Goal: Information Seeking & Learning: Learn about a topic

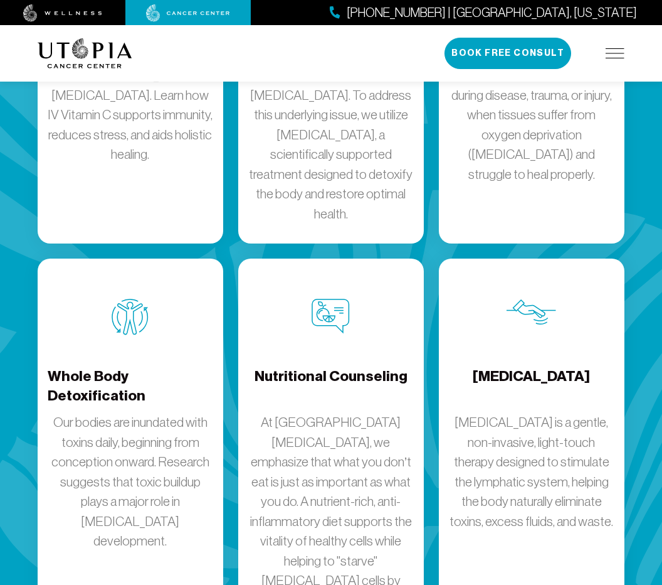
scroll to position [2038, 0]
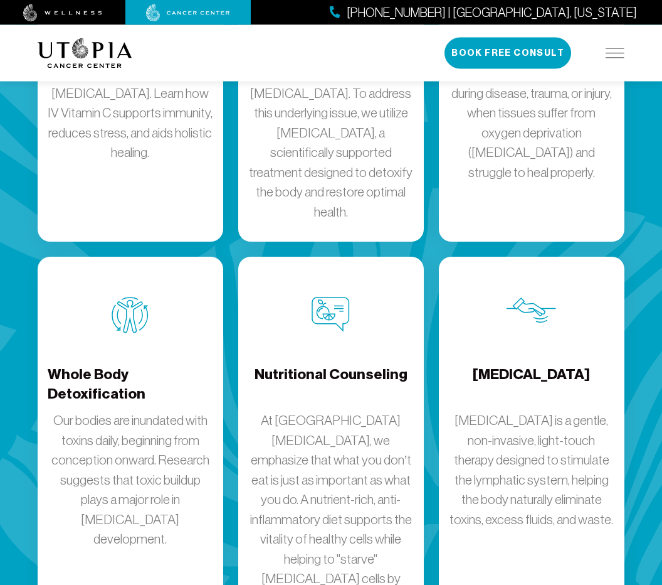
click at [77, 411] on p "Our bodies are inundated with toxins daily, beginning from conception onward. R…" at bounding box center [131, 480] width 166 height 139
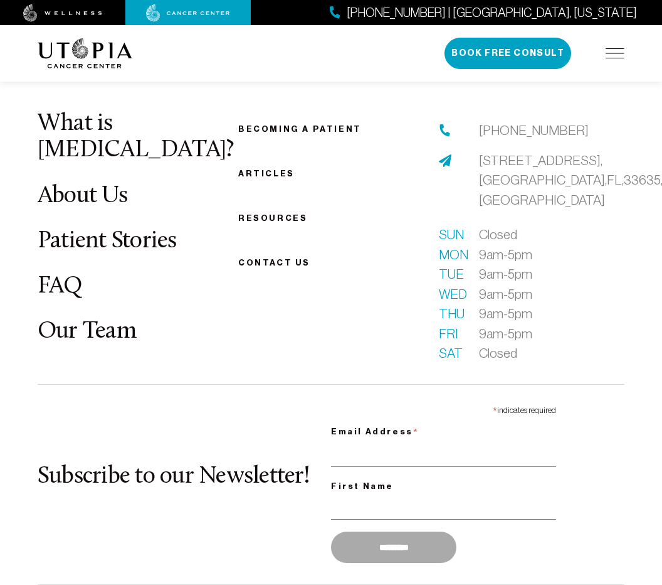
click at [77, 229] on link "Patient Stories" at bounding box center [107, 241] width 139 height 24
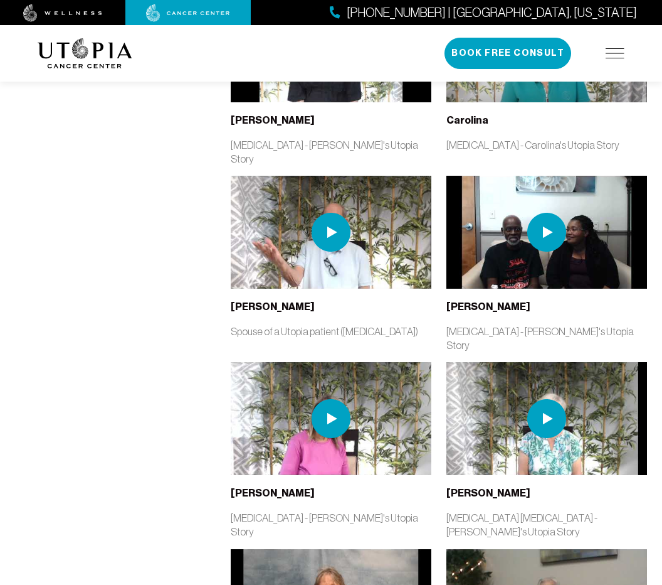
scroll to position [1708, 0]
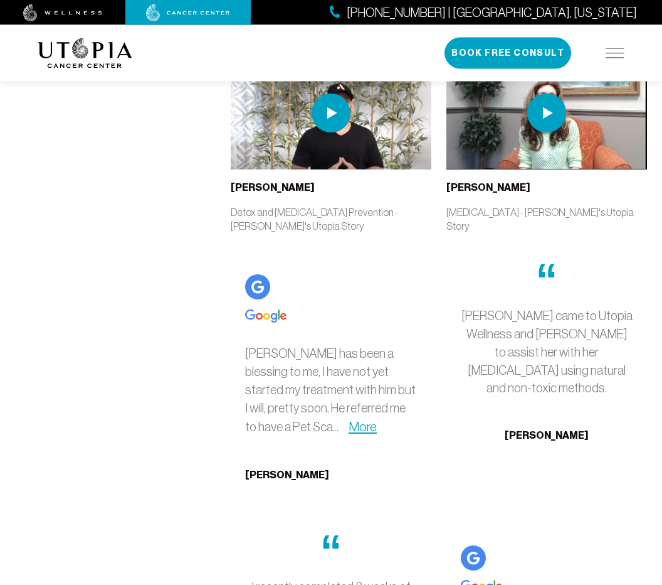
scroll to position [4107, 0]
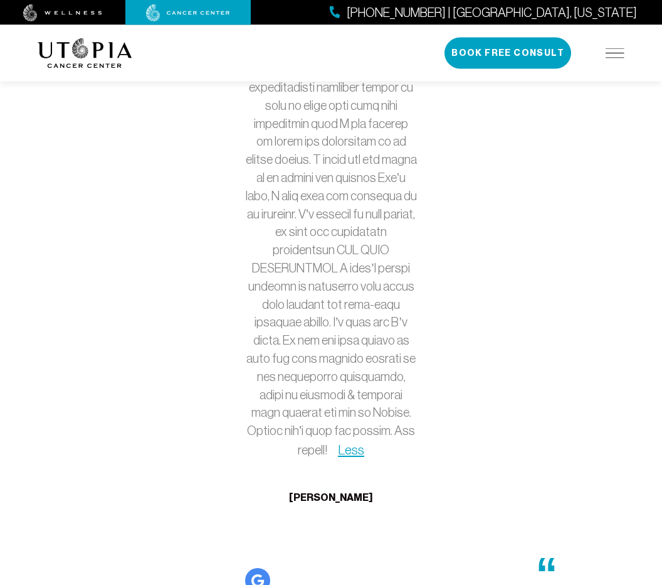
scroll to position [5036, 0]
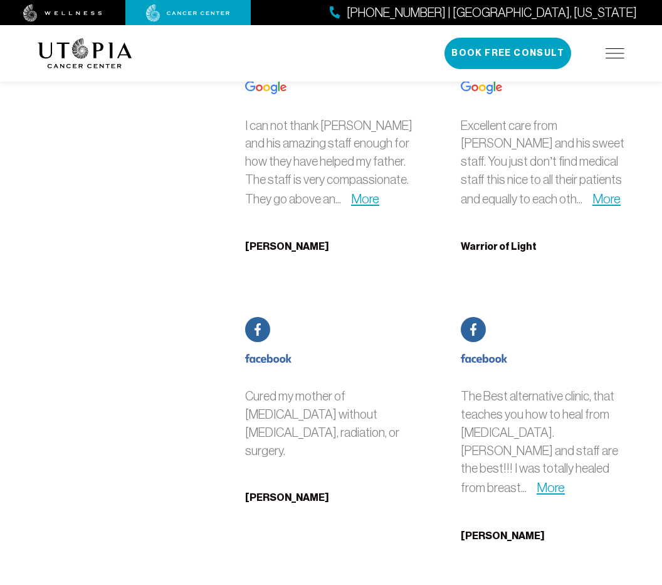
scroll to position [7932, 0]
